Goal: Transaction & Acquisition: Purchase product/service

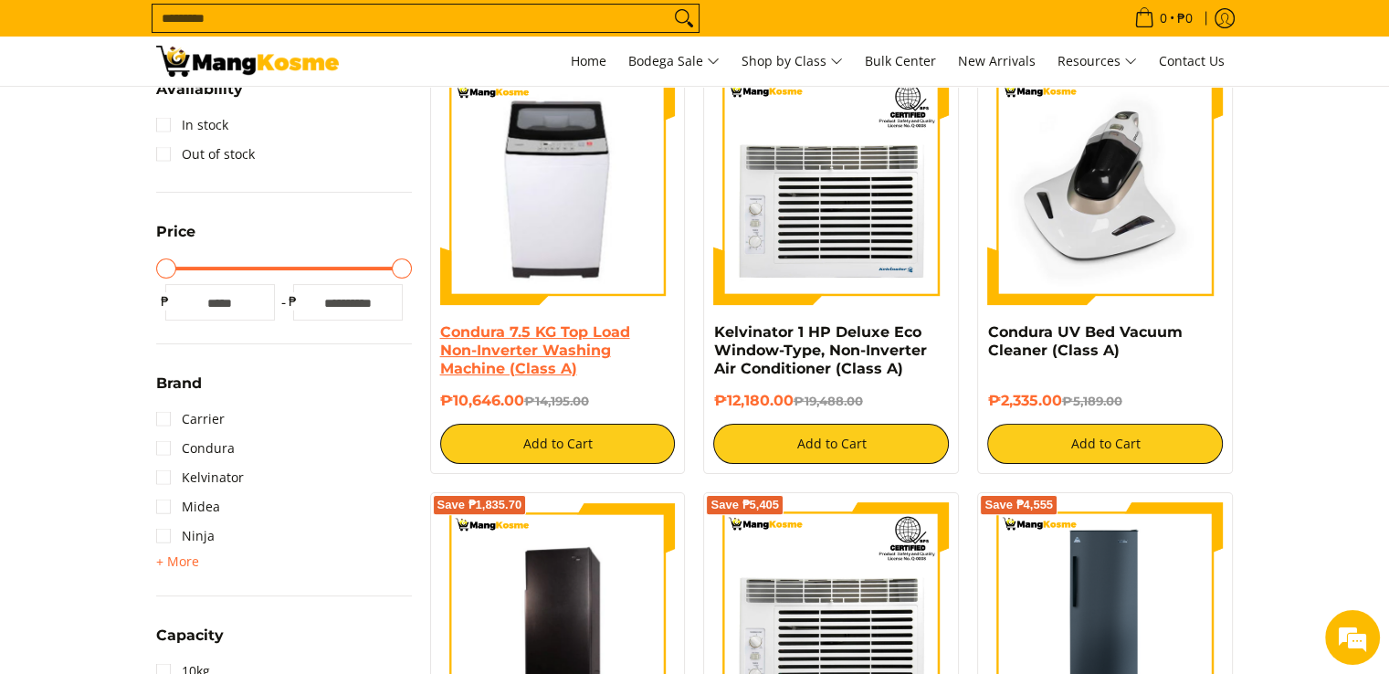
scroll to position [365, 0]
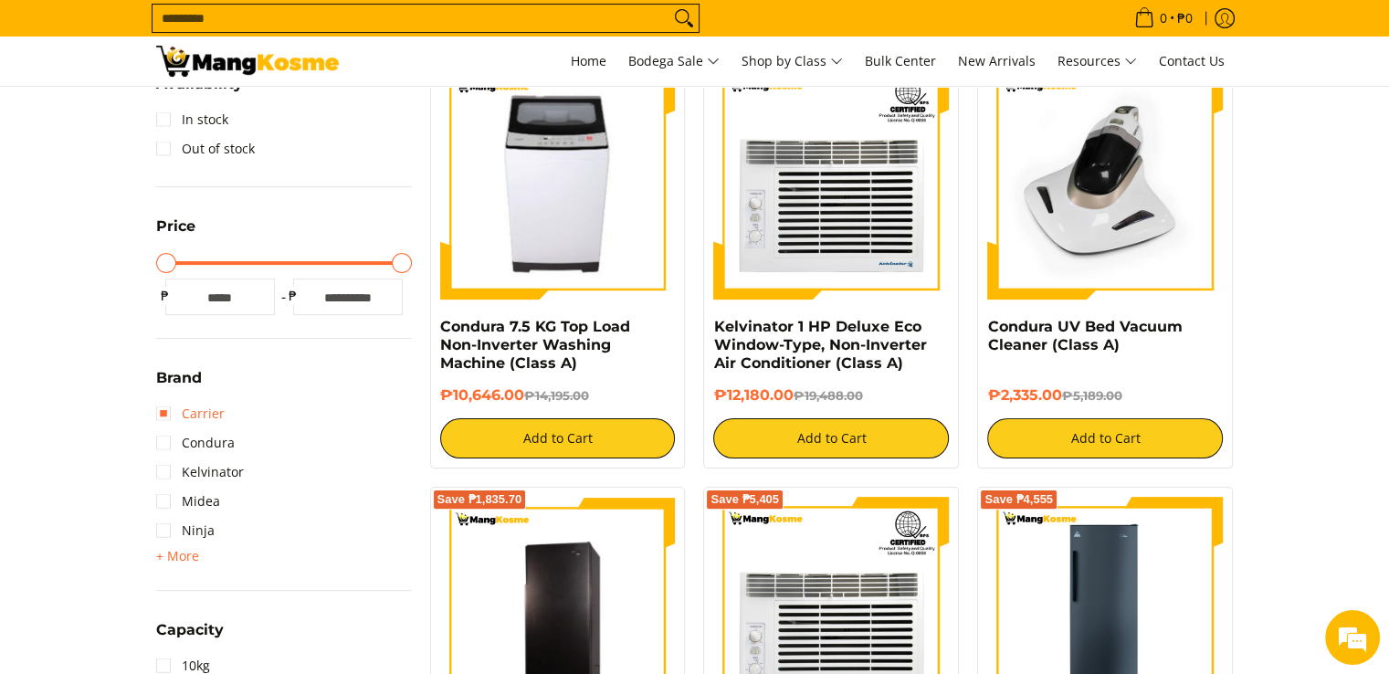
click at [205, 416] on link "Carrier" at bounding box center [190, 413] width 68 height 29
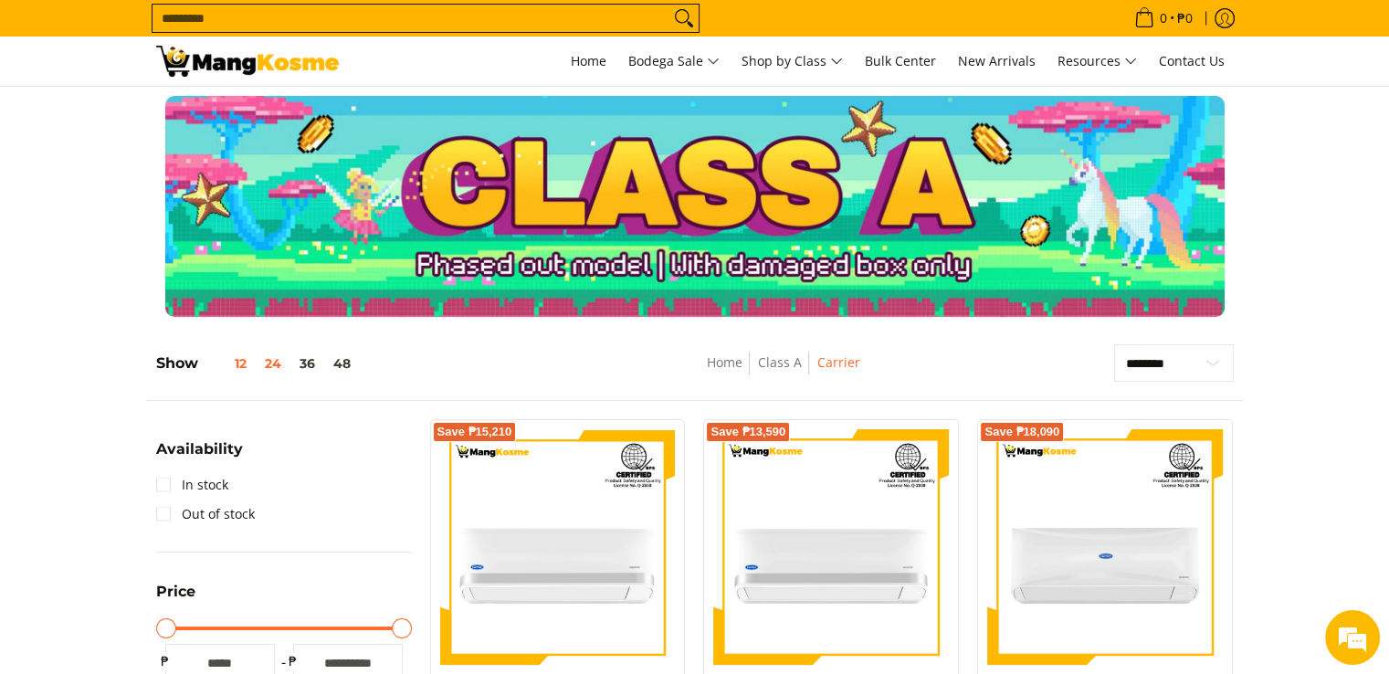
click at [240, 367] on button "12" at bounding box center [227, 363] width 58 height 15
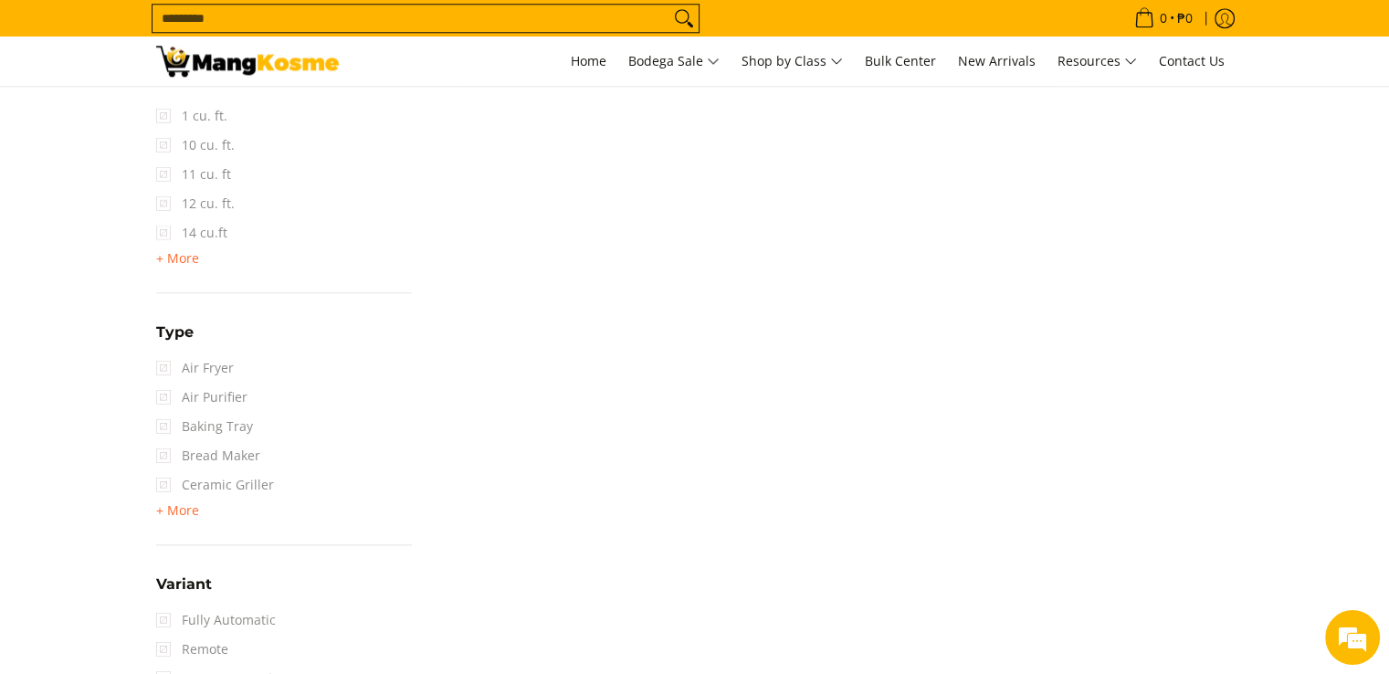
scroll to position [1900, 0]
click at [180, 509] on span "+ More" at bounding box center [177, 511] width 43 height 15
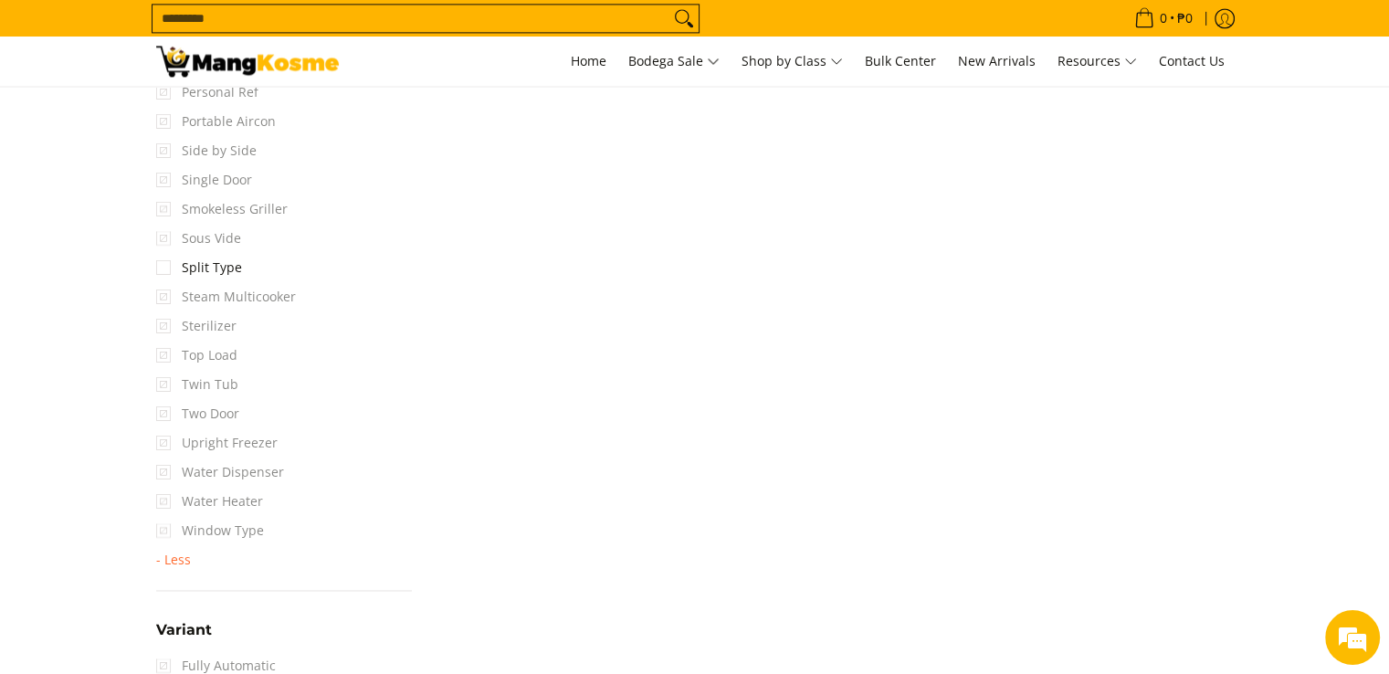
scroll to position [2813, 0]
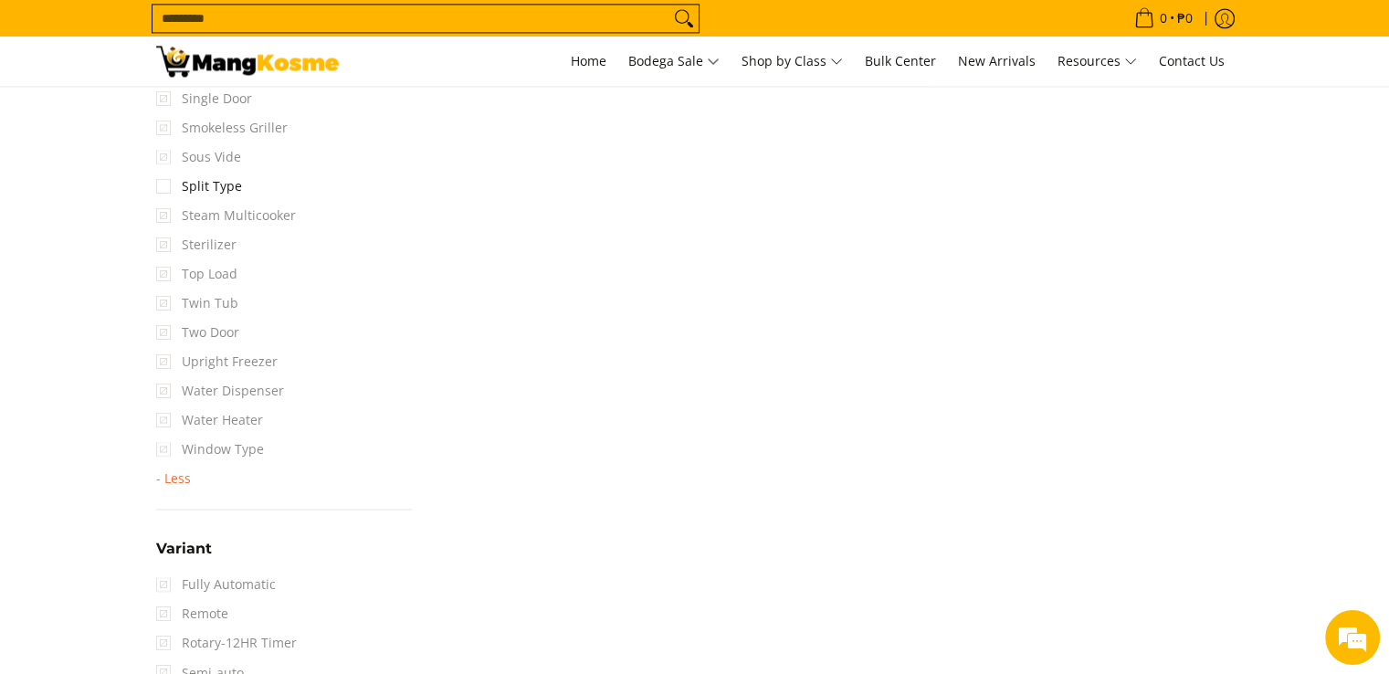
click at [161, 443] on span "Window Type" at bounding box center [210, 449] width 108 height 29
click at [193, 447] on span "Window Type" at bounding box center [210, 449] width 108 height 29
click at [211, 449] on span "Window Type" at bounding box center [210, 449] width 108 height 29
click at [206, 187] on link "Split Type" at bounding box center [199, 186] width 86 height 29
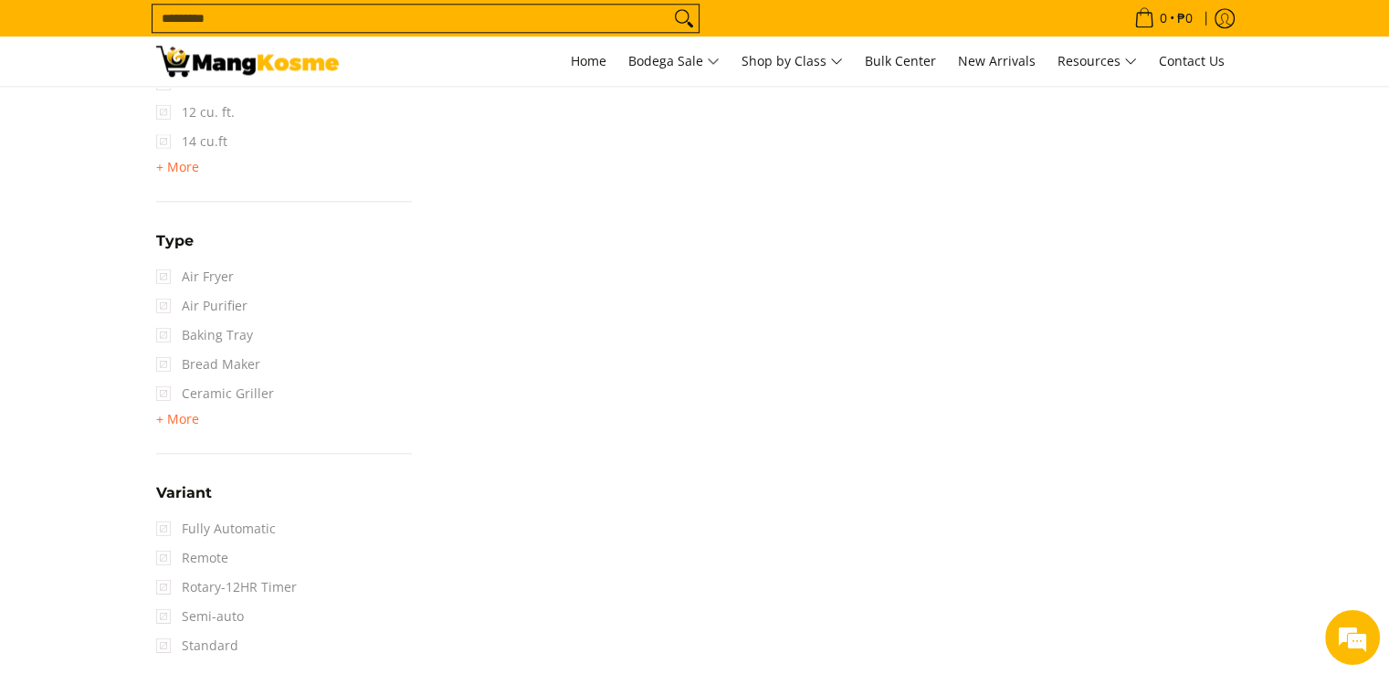
scroll to position [1809, 0]
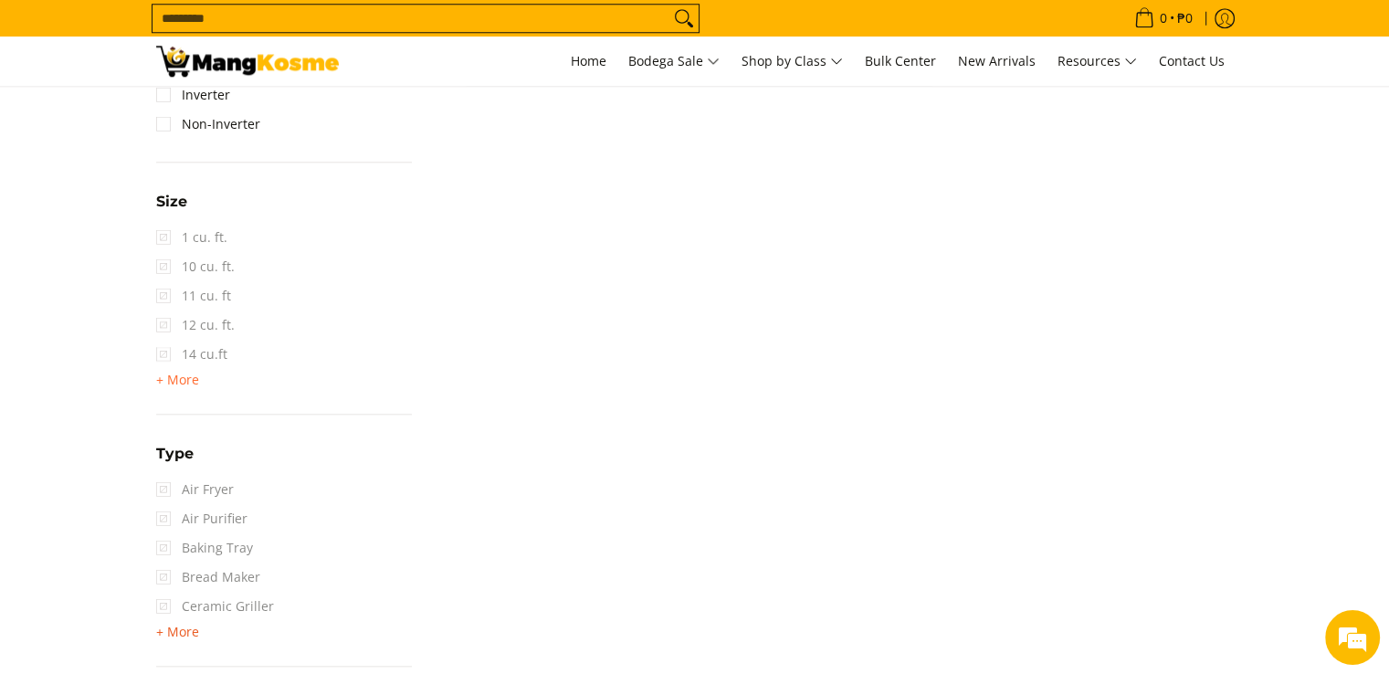
click at [187, 627] on span "+ More" at bounding box center [177, 632] width 43 height 15
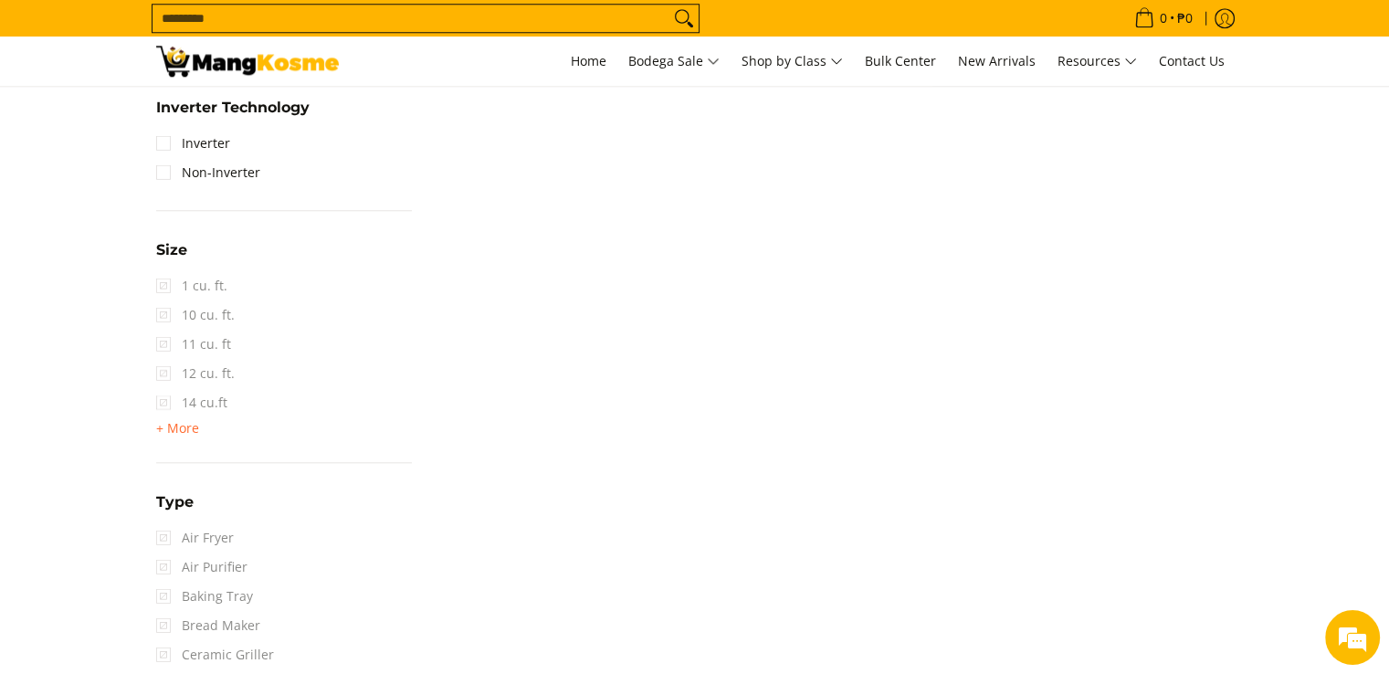
scroll to position [1535, 0]
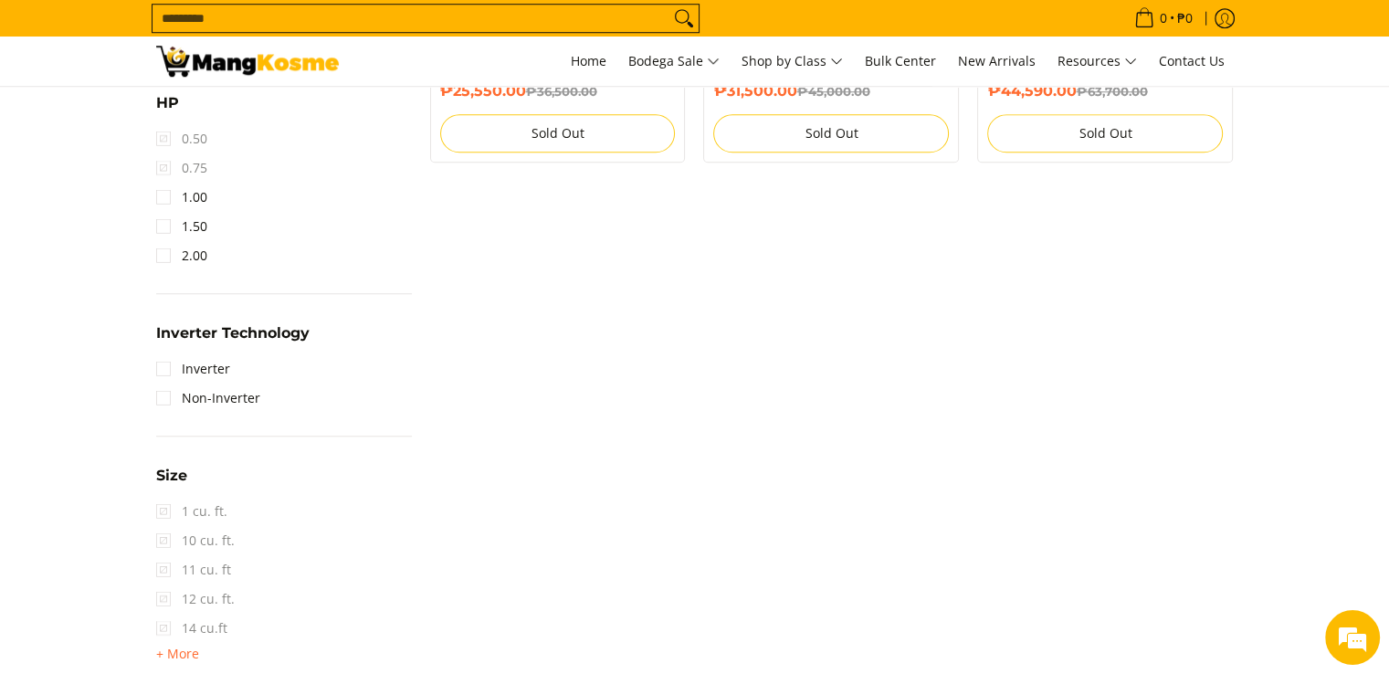
click at [514, 33] on form "Search..." at bounding box center [426, 18] width 548 height 37
click at [462, 22] on input "Search..." at bounding box center [410, 18] width 517 height 27
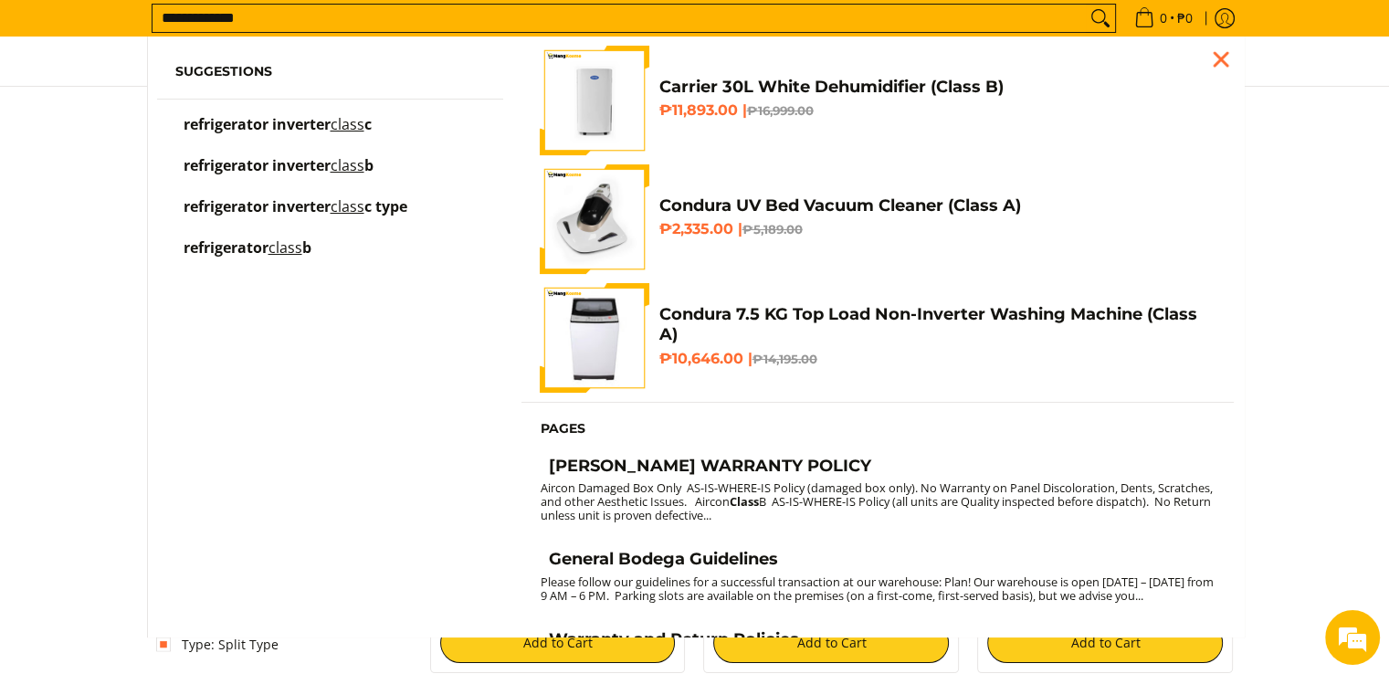
scroll to position [83, 0]
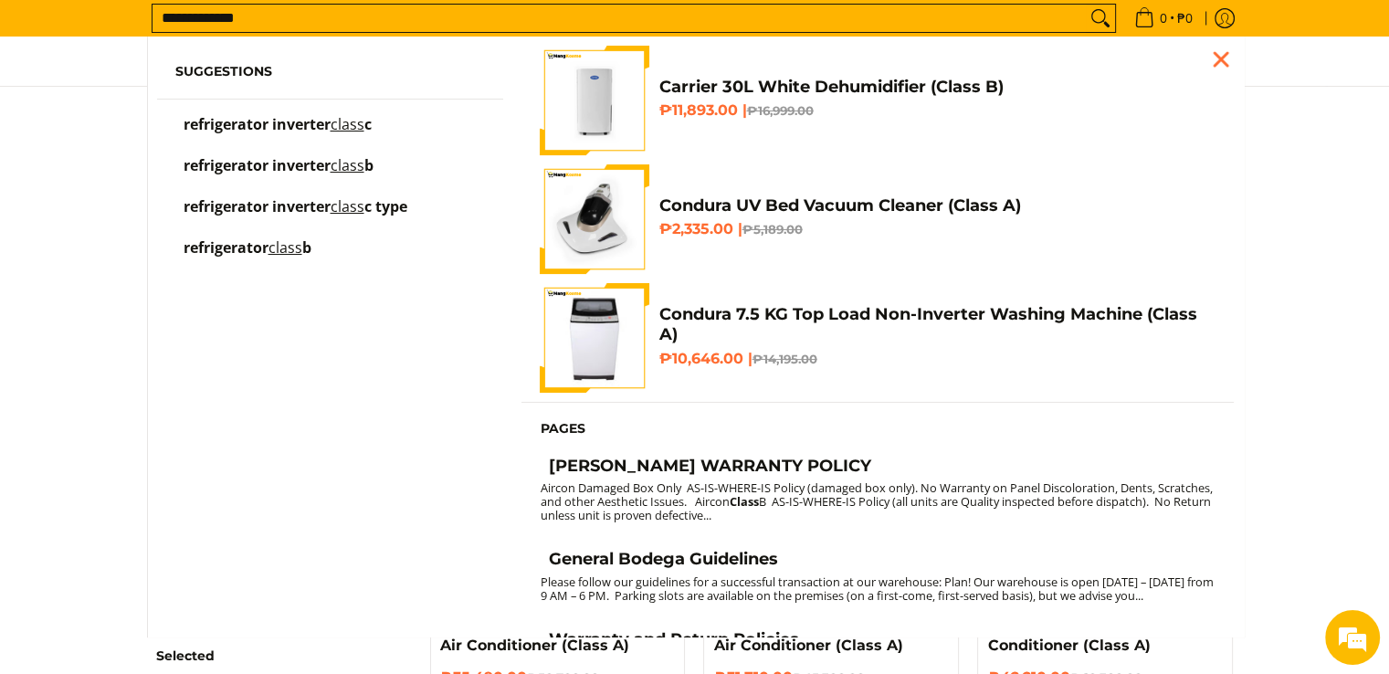
type input "**********"
click at [1086, 5] on button "Search" at bounding box center [1100, 18] width 29 height 27
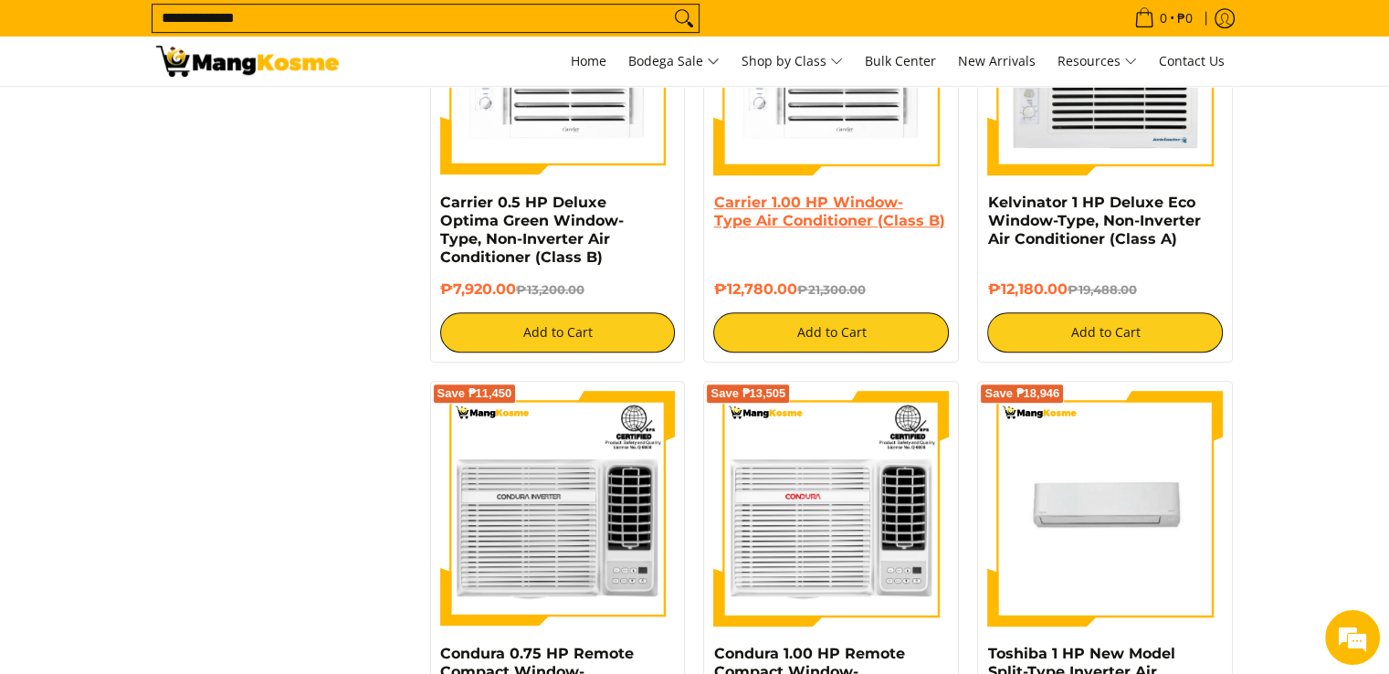
scroll to position [548, 0]
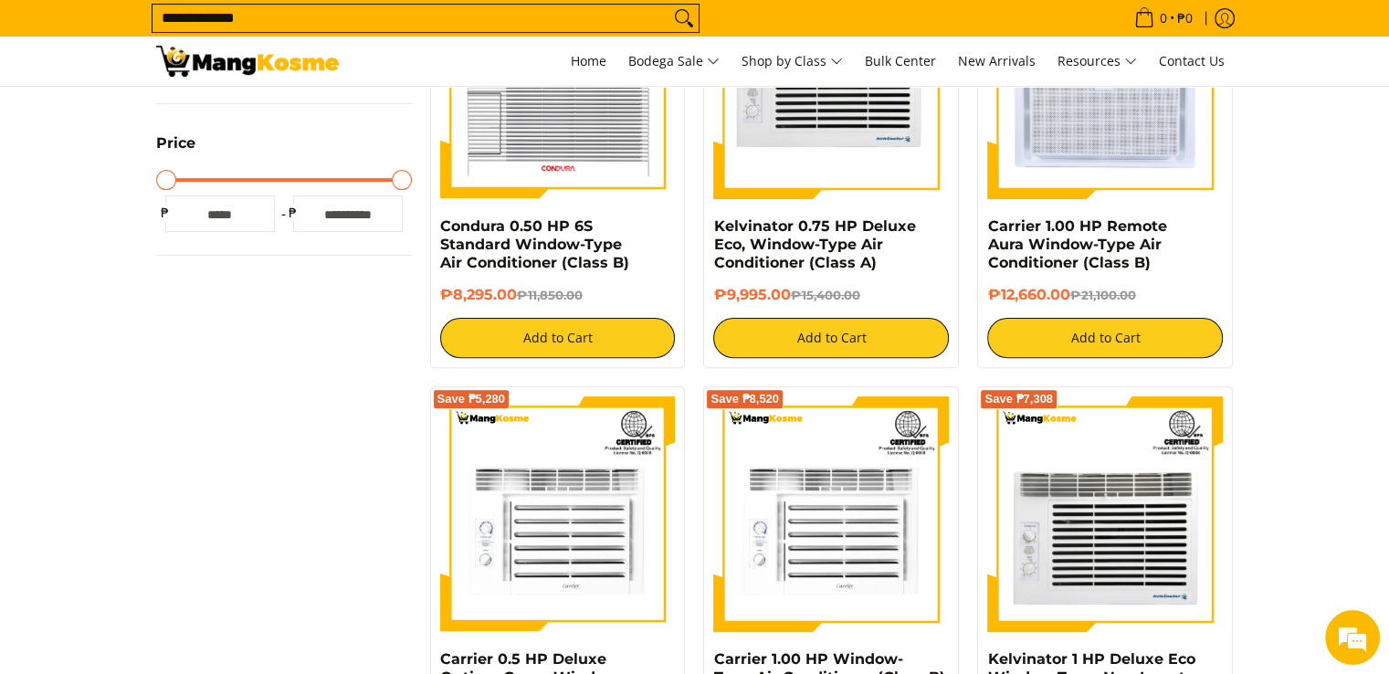
click at [808, 113] on img at bounding box center [831, 81] width 236 height 236
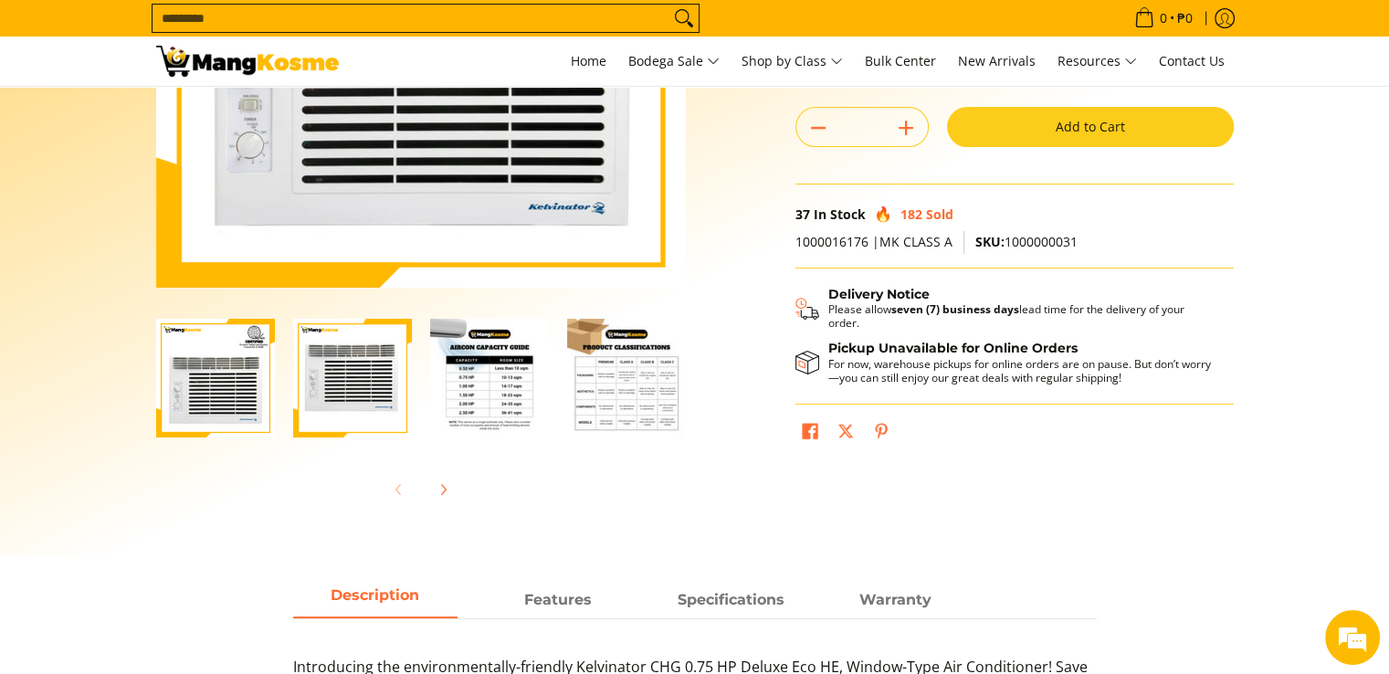
click at [653, 410] on img "Kelvinator 0.75 HP Deluxe Eco, Window-Type Air Conditioner (Class A)-4" at bounding box center [626, 378] width 119 height 119
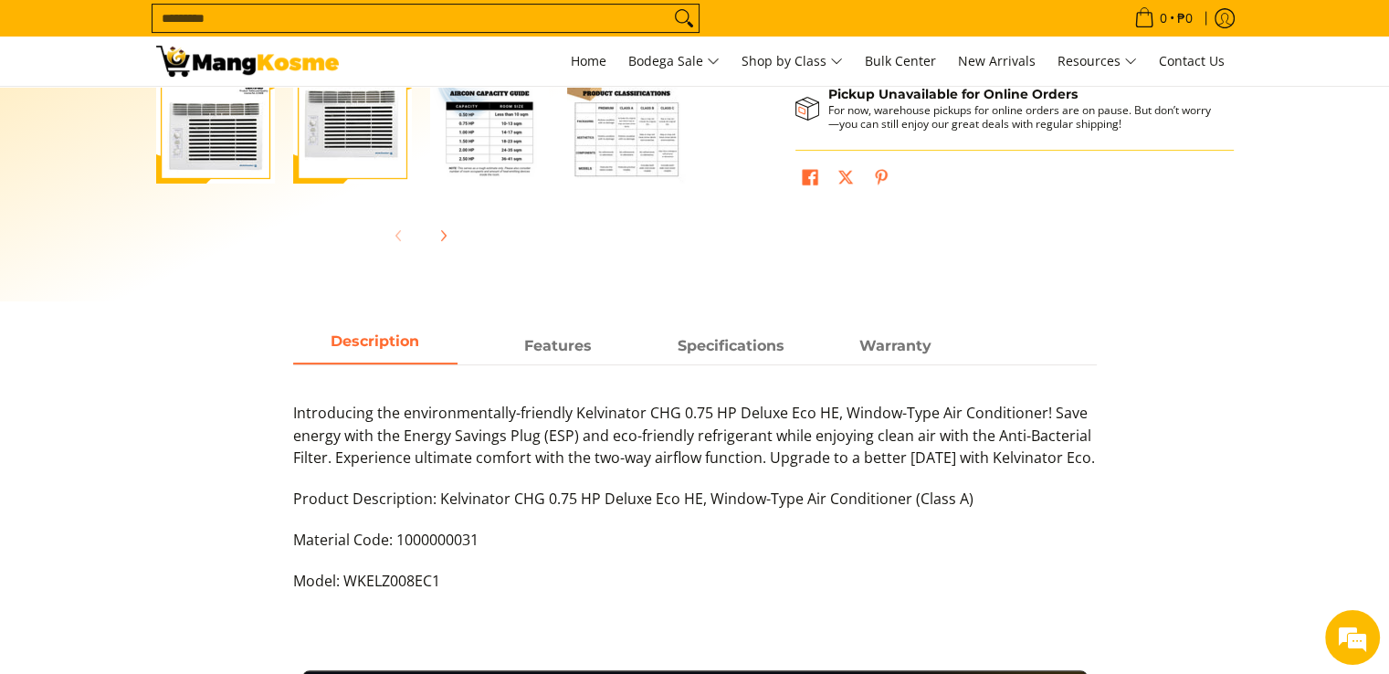
scroll to position [639, 0]
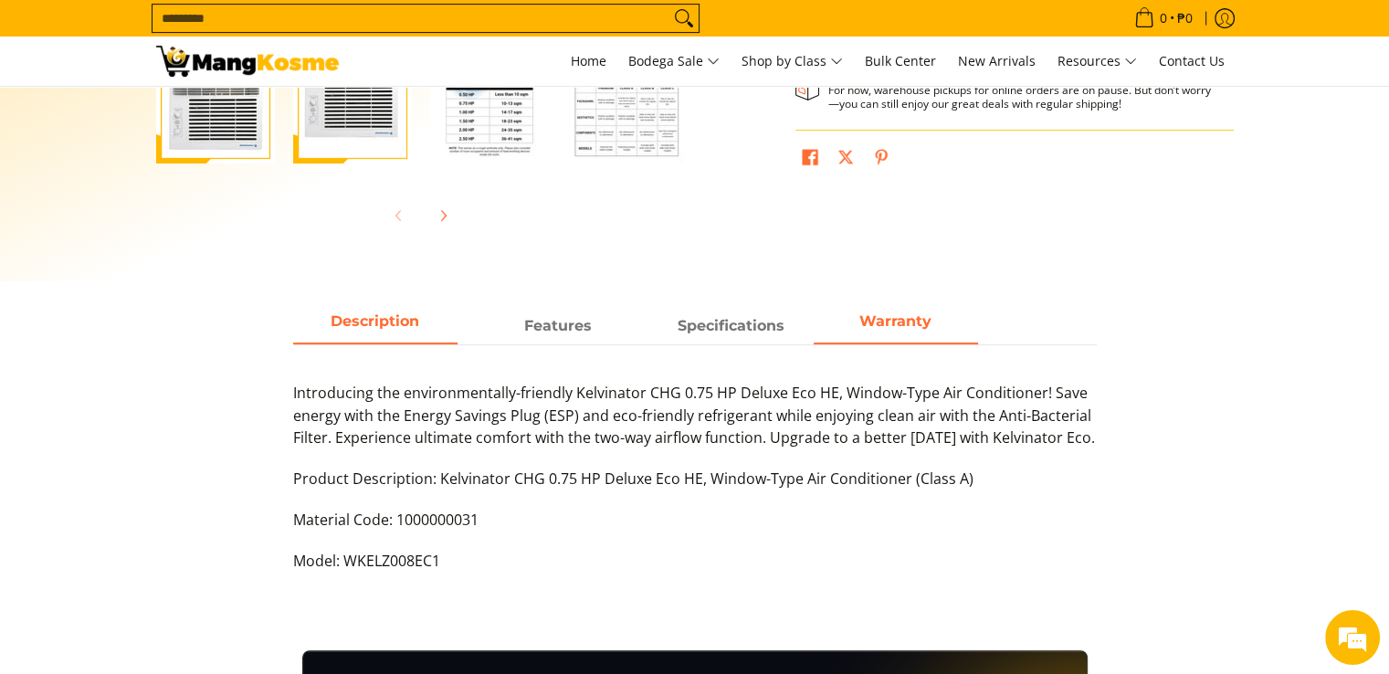
click at [895, 333] on span "Warranty" at bounding box center [896, 326] width 164 height 33
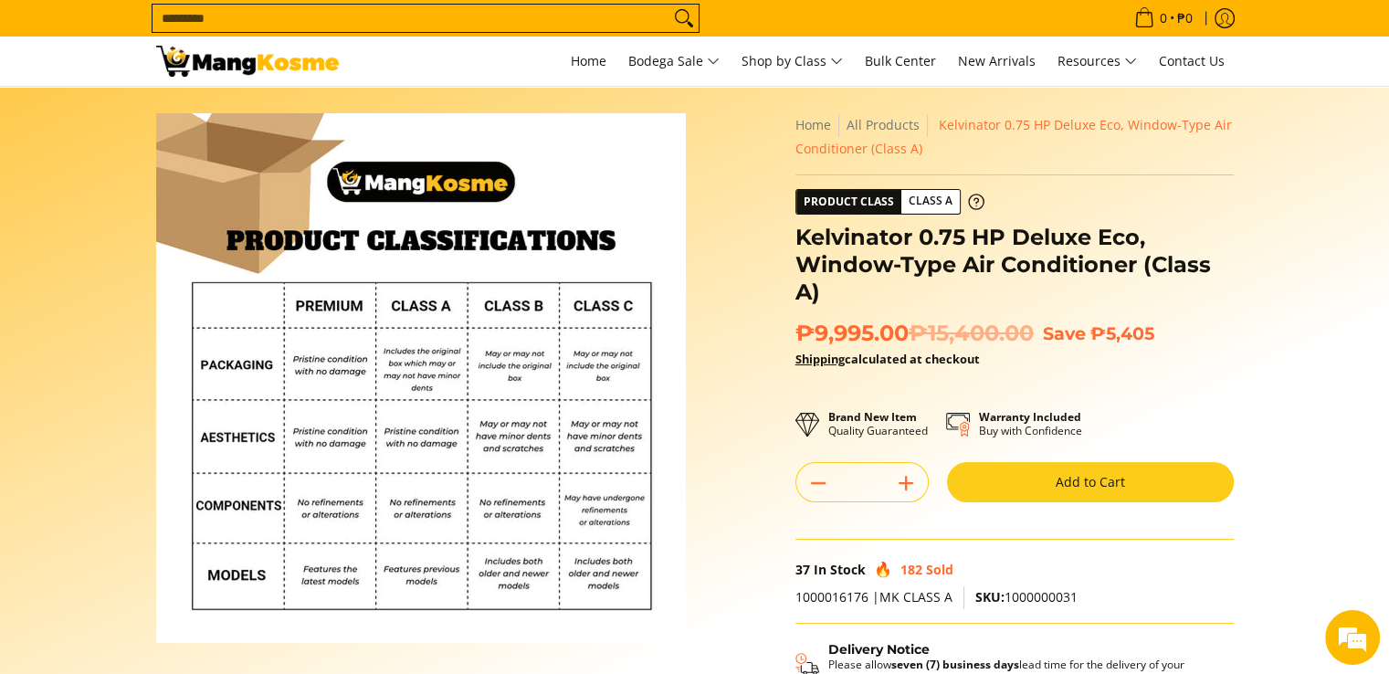
scroll to position [0, 0]
